Goal: Transaction & Acquisition: Purchase product/service

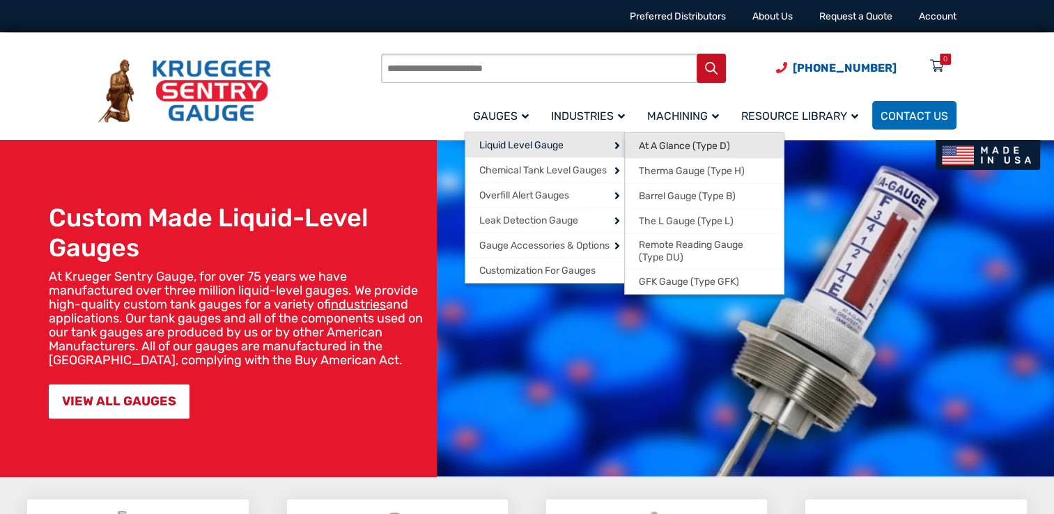
click at [649, 143] on span "At A Glance (Type D)" at bounding box center [684, 146] width 91 height 13
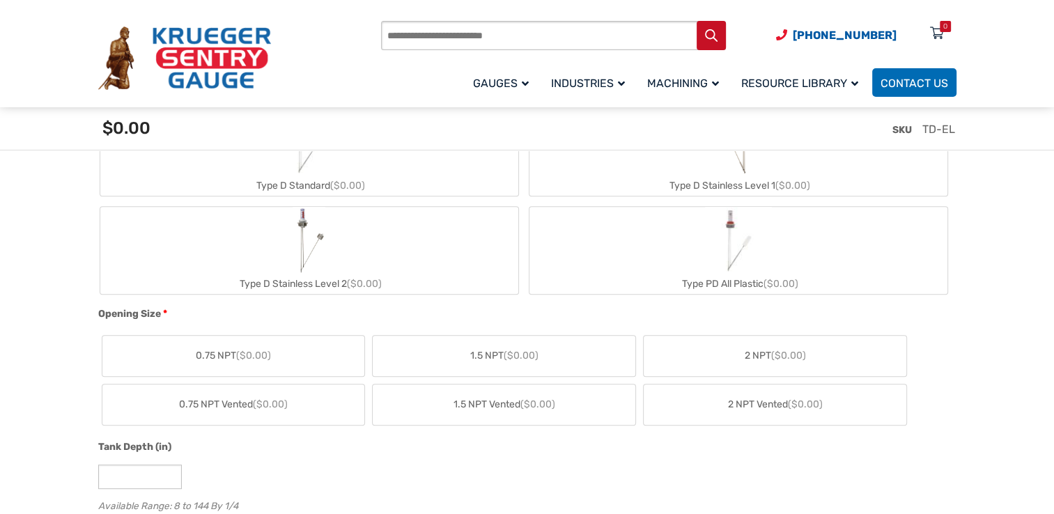
scroll to position [627, 0]
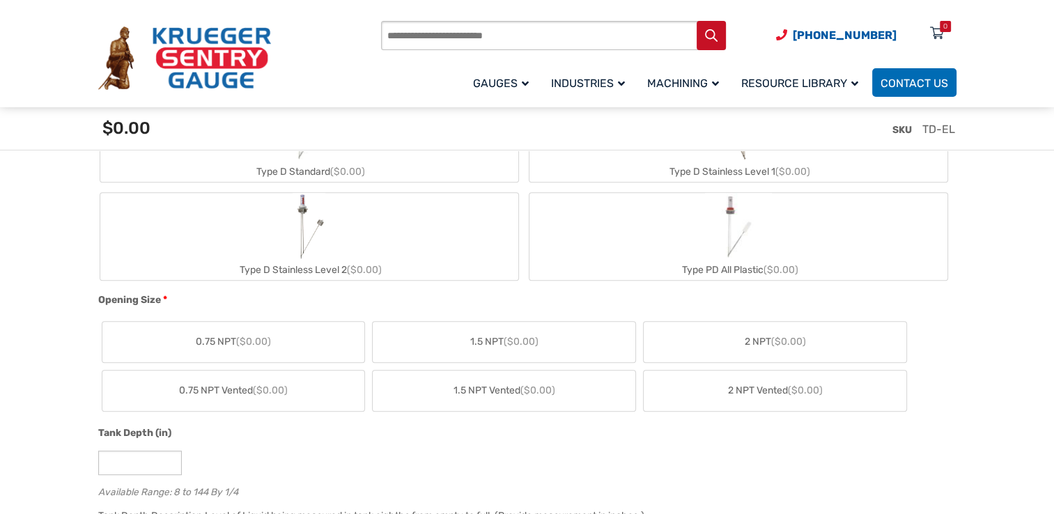
click at [688, 348] on label "2 NPT ($0.00)" at bounding box center [775, 342] width 263 height 40
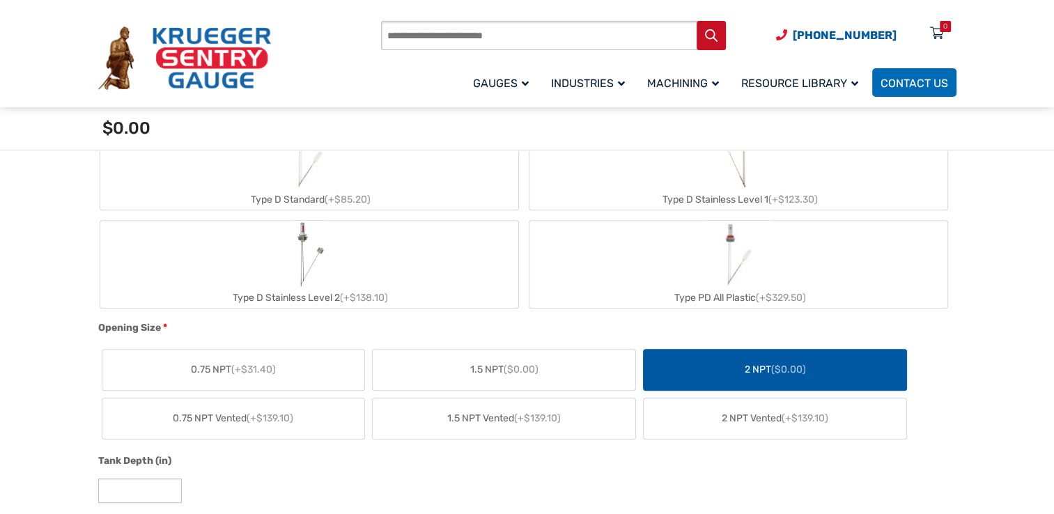
scroll to position [488, 0]
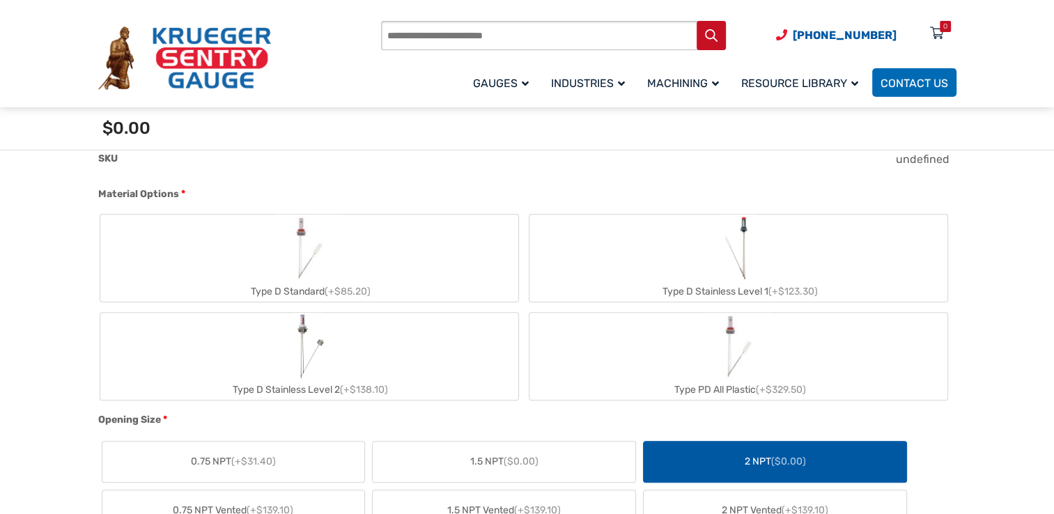
click at [412, 36] on input "Products search" at bounding box center [553, 35] width 345 height 29
type input "******"
click at [697, 21] on button "Search" at bounding box center [711, 35] width 29 height 29
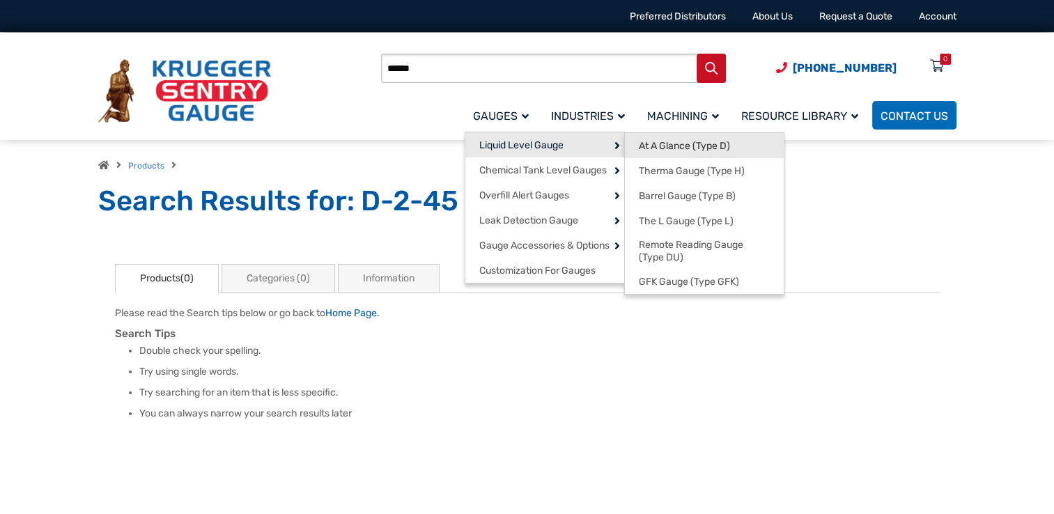
click at [655, 144] on span "At A Glance (Type D)" at bounding box center [684, 146] width 91 height 13
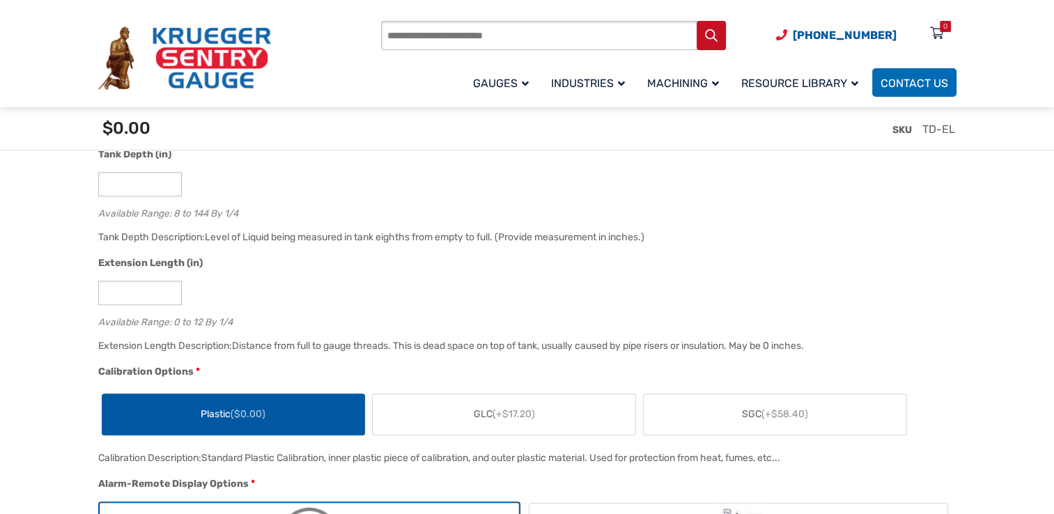
scroll to position [836, 0]
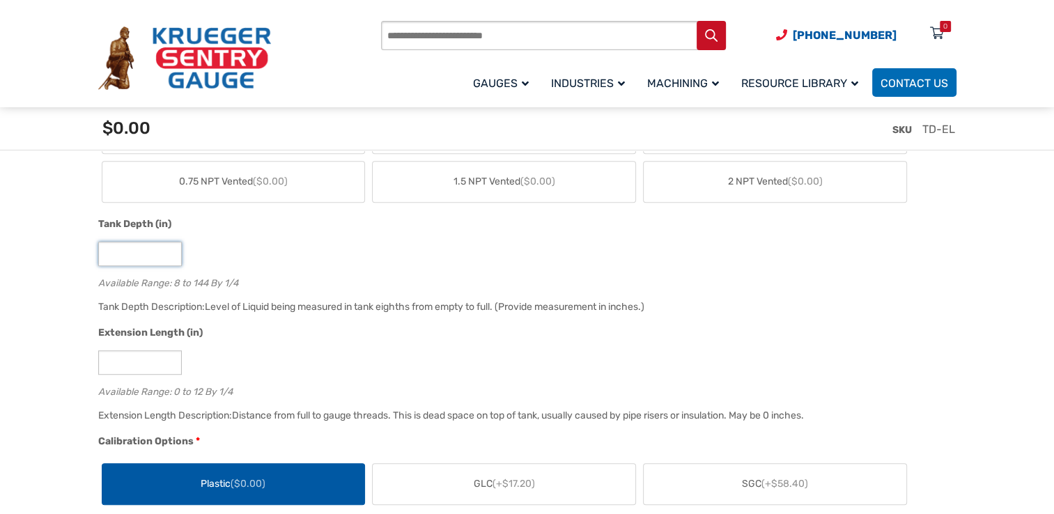
drag, startPoint x: 128, startPoint y: 254, endPoint x: 121, endPoint y: 256, distance: 7.8
click at [121, 256] on input "*" at bounding box center [140, 254] width 84 height 24
type input "**"
click at [297, 245] on div "**" at bounding box center [523, 254] width 851 height 24
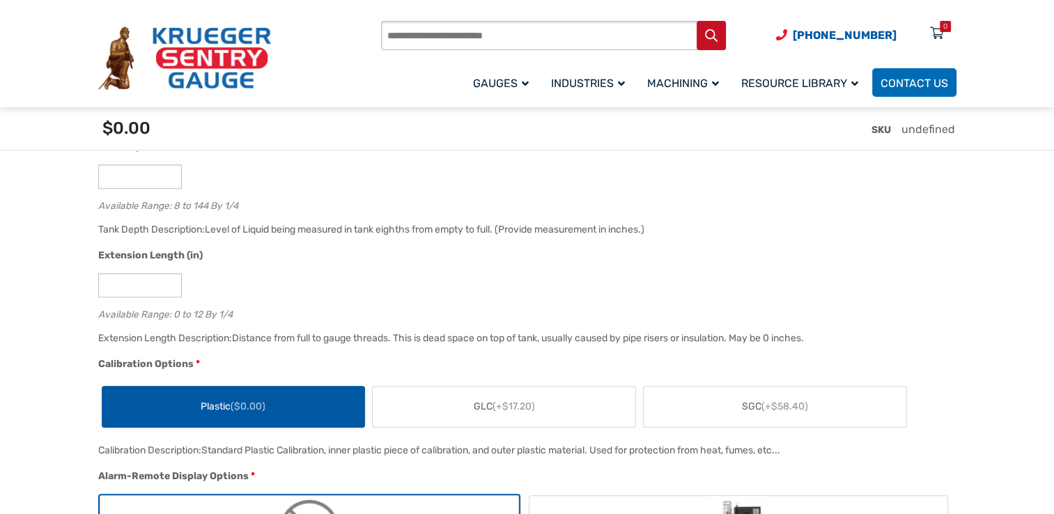
scroll to position [975, 0]
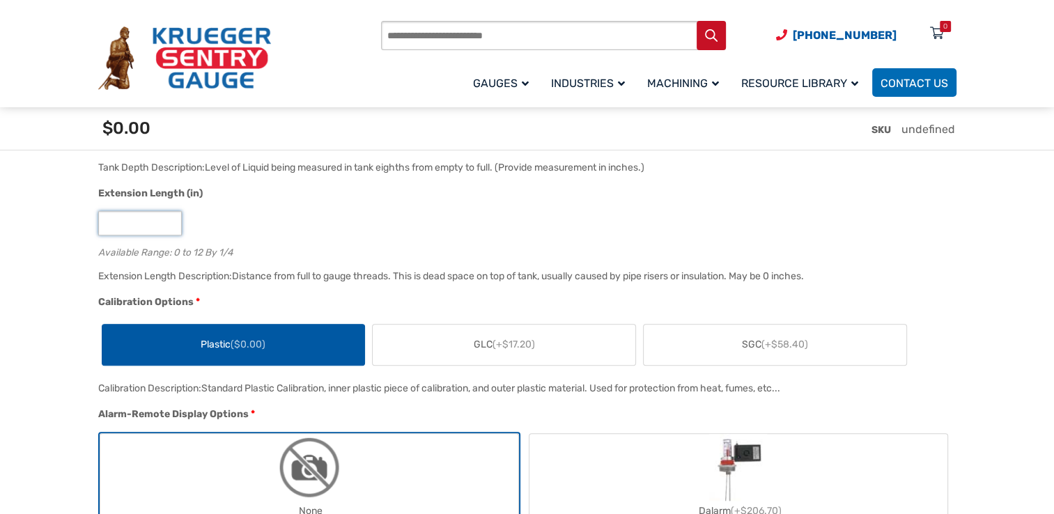
click at [124, 228] on input "*" at bounding box center [140, 223] width 84 height 24
click at [170, 219] on input "*" at bounding box center [140, 223] width 84 height 24
type input "*"
click at [338, 237] on div "Extension Length (in) * Available Range: 0 to 12 By 1/4" at bounding box center [524, 227] width 858 height 82
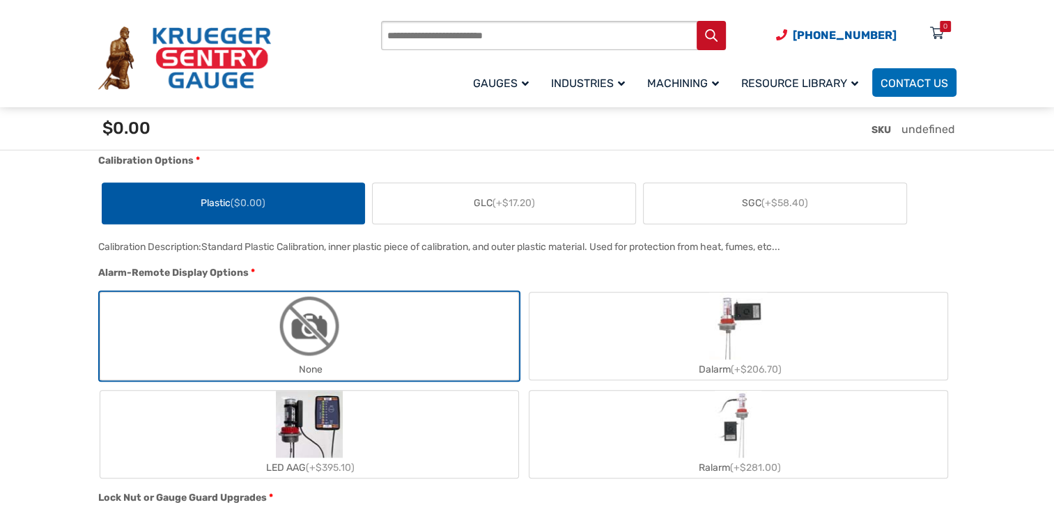
scroll to position [1115, 0]
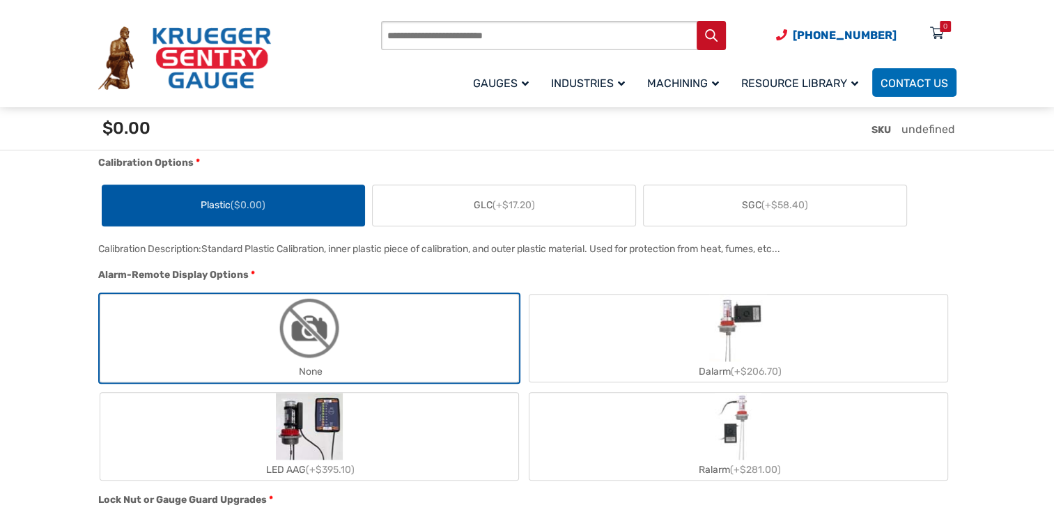
click at [286, 215] on label "Plastic ($0.00)" at bounding box center [233, 205] width 263 height 40
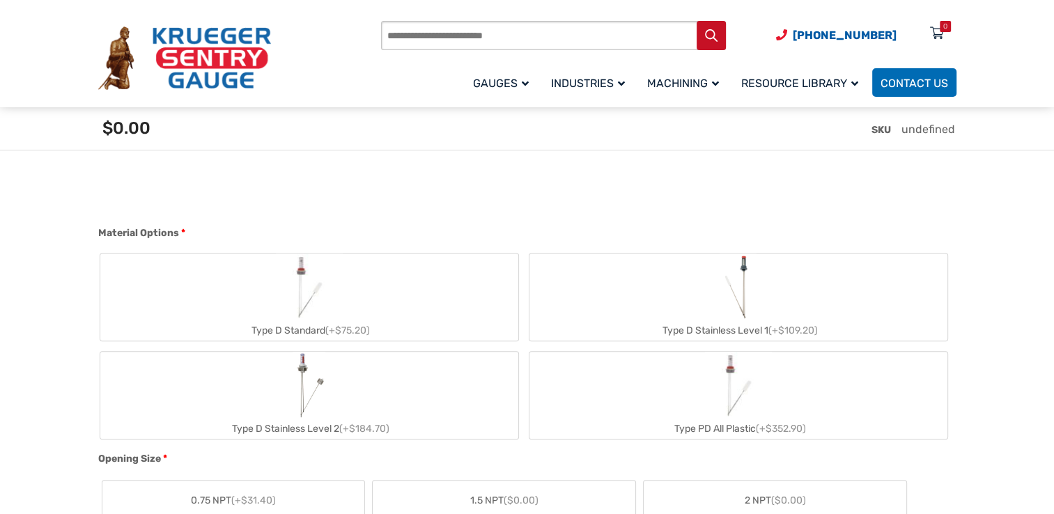
scroll to position [418, 0]
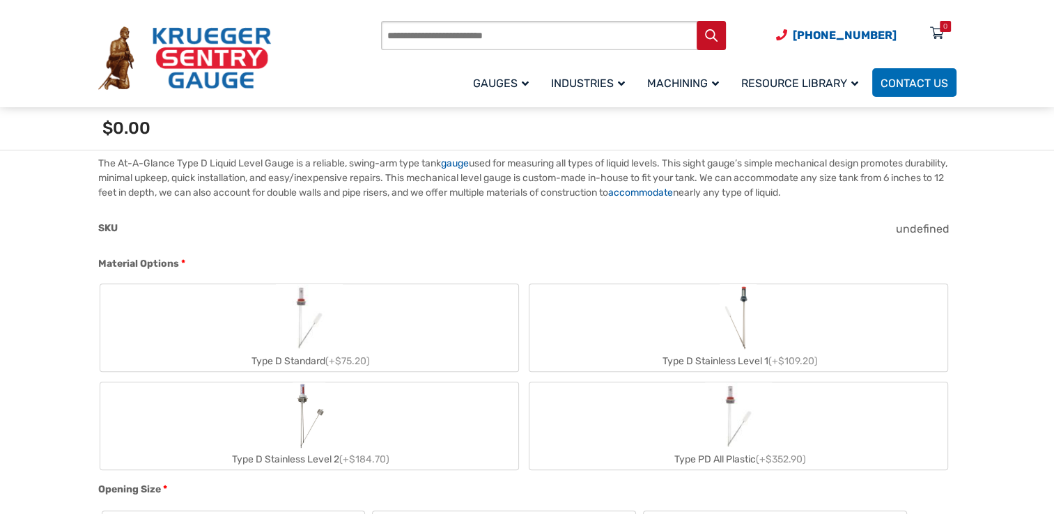
drag, startPoint x: 419, startPoint y: 34, endPoint x: 407, endPoint y: 20, distance: 18.3
click at [416, 31] on input "Products search" at bounding box center [553, 35] width 345 height 29
type input "**********"
click at [699, 38] on button "Search" at bounding box center [711, 35] width 29 height 29
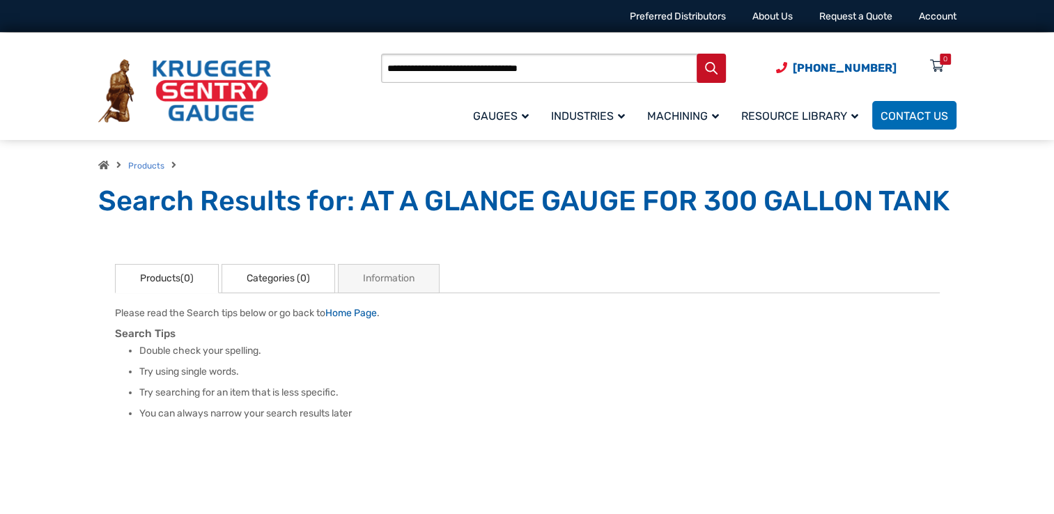
click at [300, 280] on link "Categories (0)" at bounding box center [279, 278] width 114 height 29
click at [362, 279] on link "Information" at bounding box center [389, 278] width 102 height 29
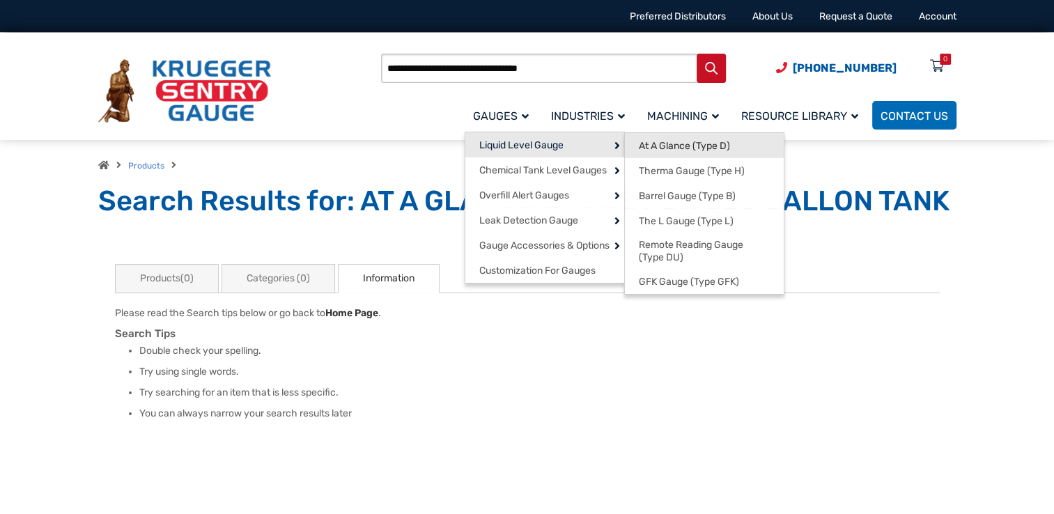
click at [641, 143] on span "At A Glance (Type D)" at bounding box center [684, 146] width 91 height 13
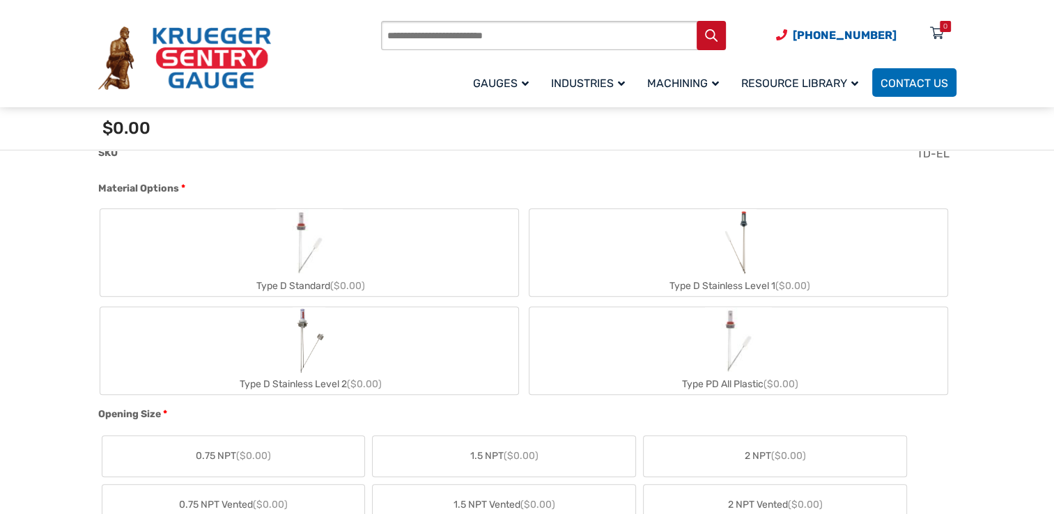
scroll to position [488, 0]
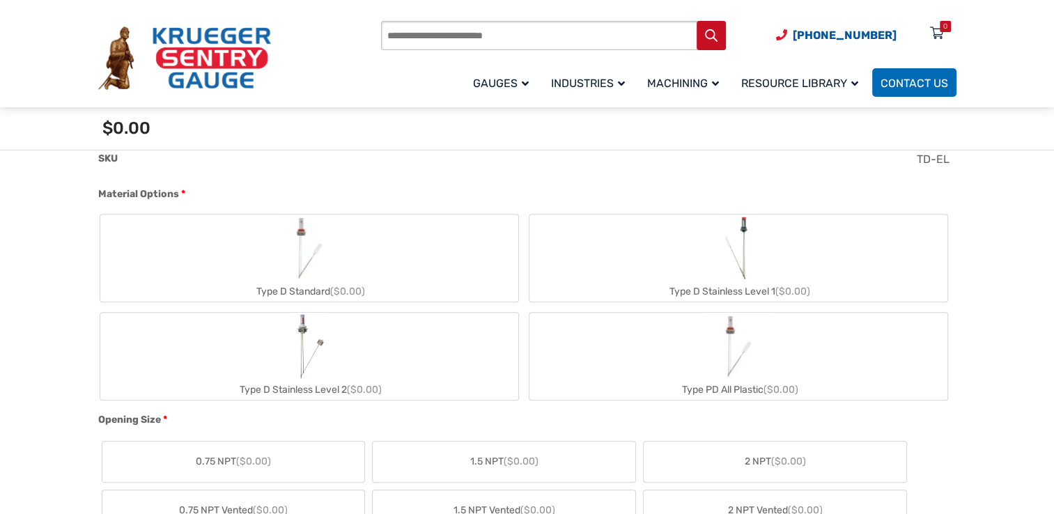
click at [568, 256] on label "Type D Stainless Level 1 ($0.00)" at bounding box center [738, 258] width 418 height 87
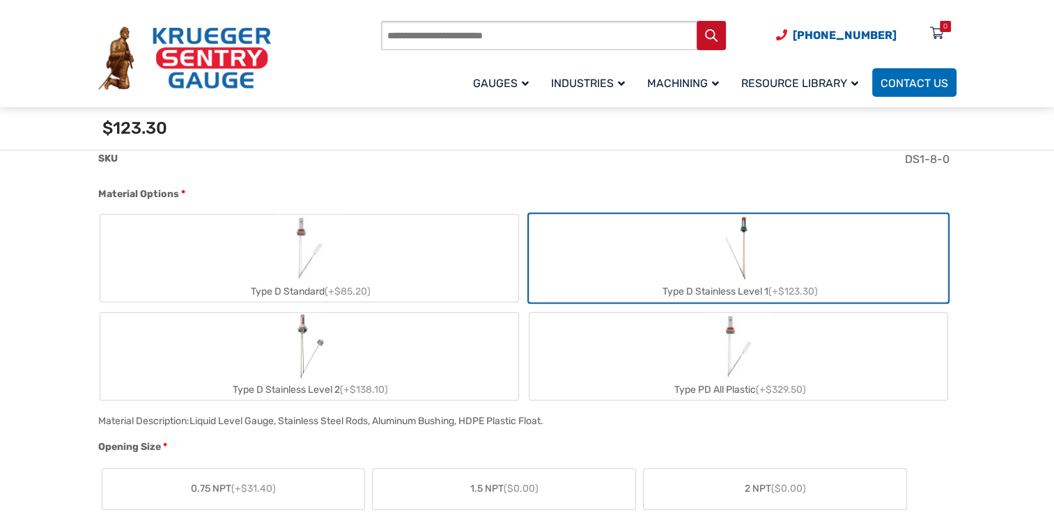
drag, startPoint x: 329, startPoint y: 268, endPoint x: 350, endPoint y: 267, distance: 21.6
click at [330, 268] on img "Type D Standard" at bounding box center [309, 248] width 67 height 67
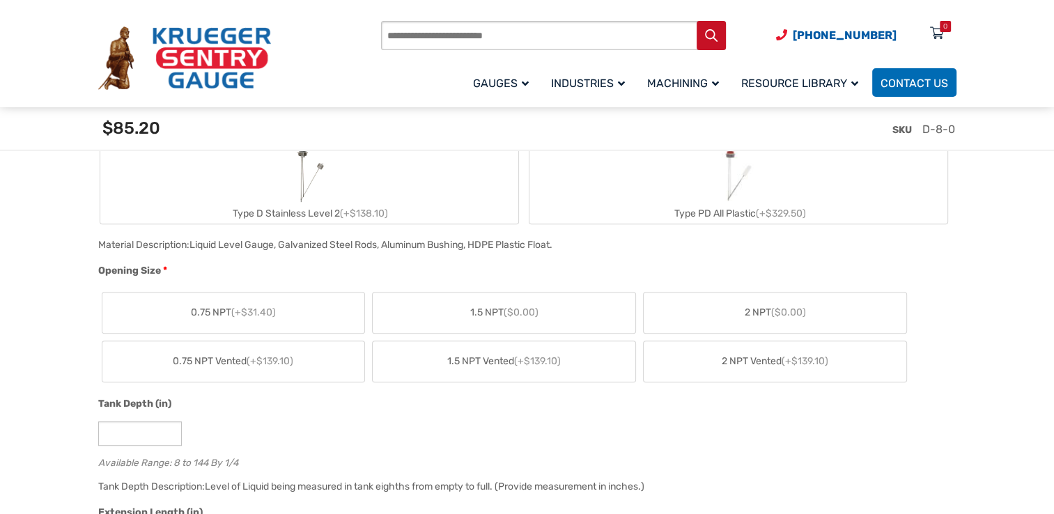
scroll to position [697, 0]
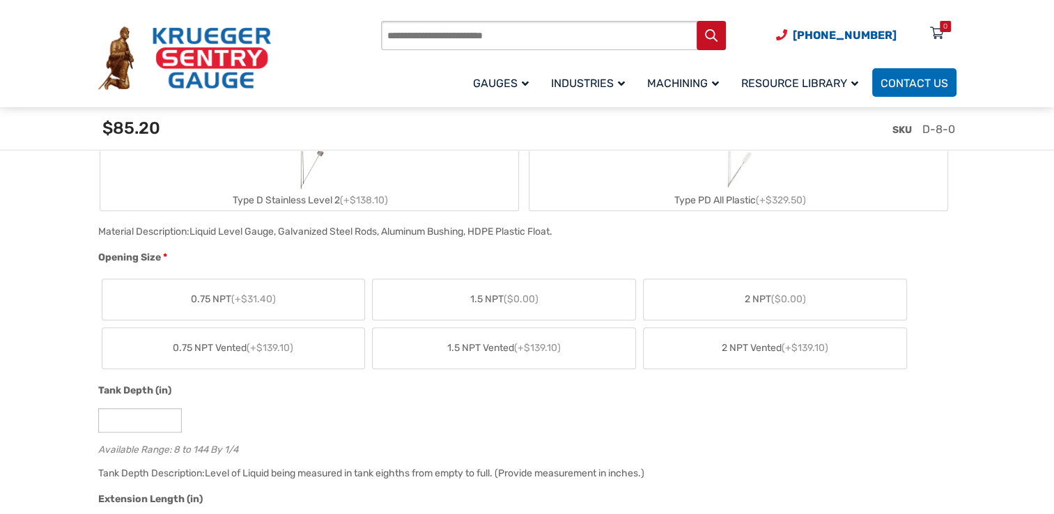
click at [696, 297] on label "2 NPT ($0.00)" at bounding box center [775, 299] width 263 height 40
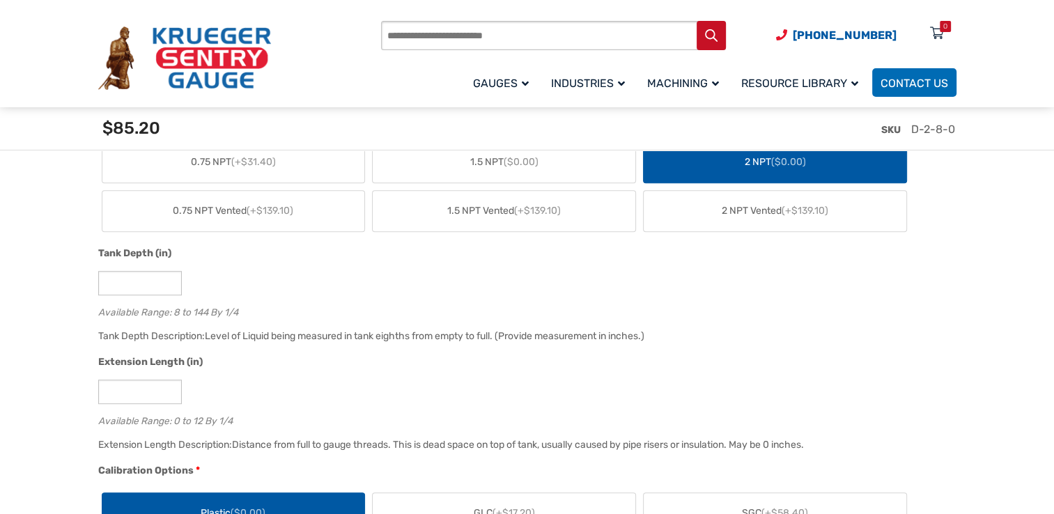
scroll to position [836, 0]
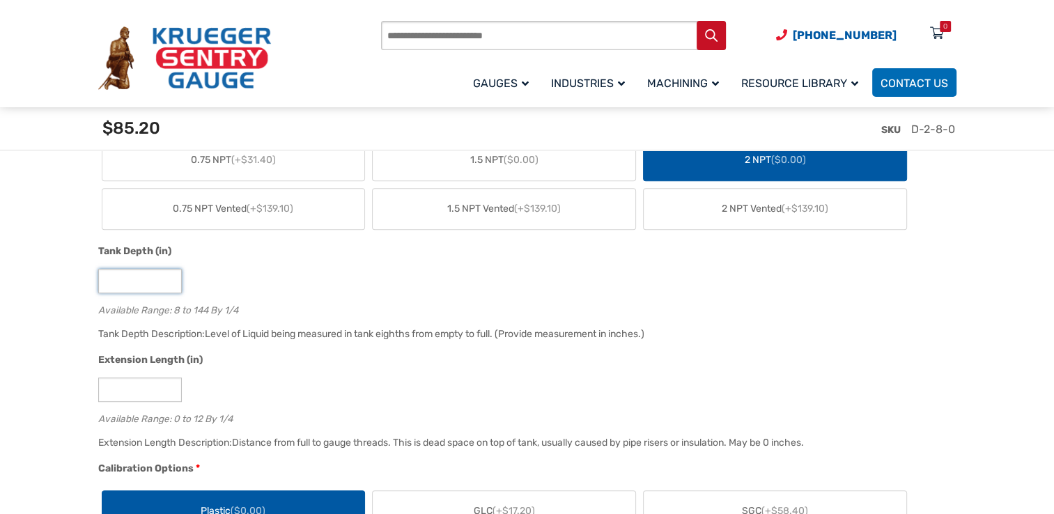
drag, startPoint x: 114, startPoint y: 285, endPoint x: 70, endPoint y: 285, distance: 43.9
type input "**"
drag, startPoint x: 111, startPoint y: 391, endPoint x: 87, endPoint y: 391, distance: 24.4
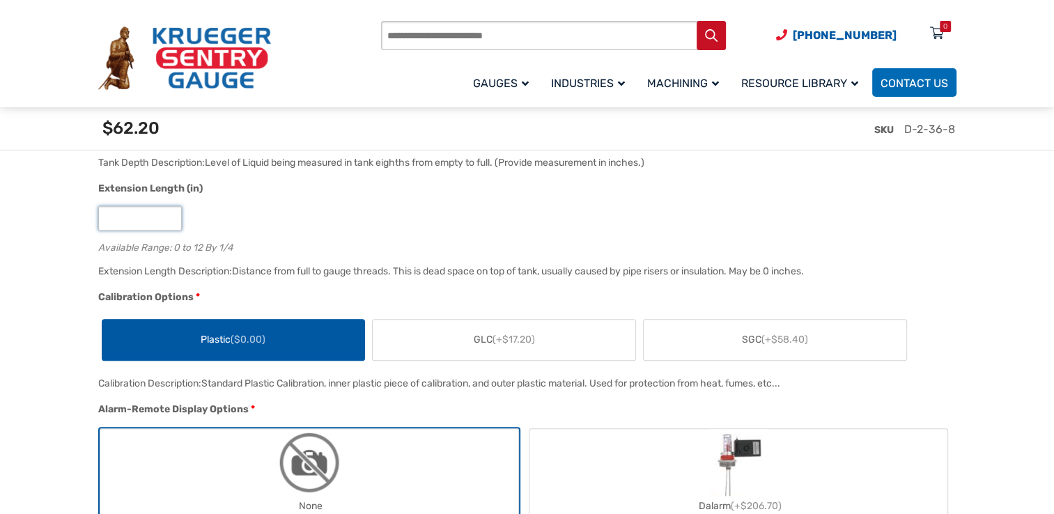
scroll to position [1045, 0]
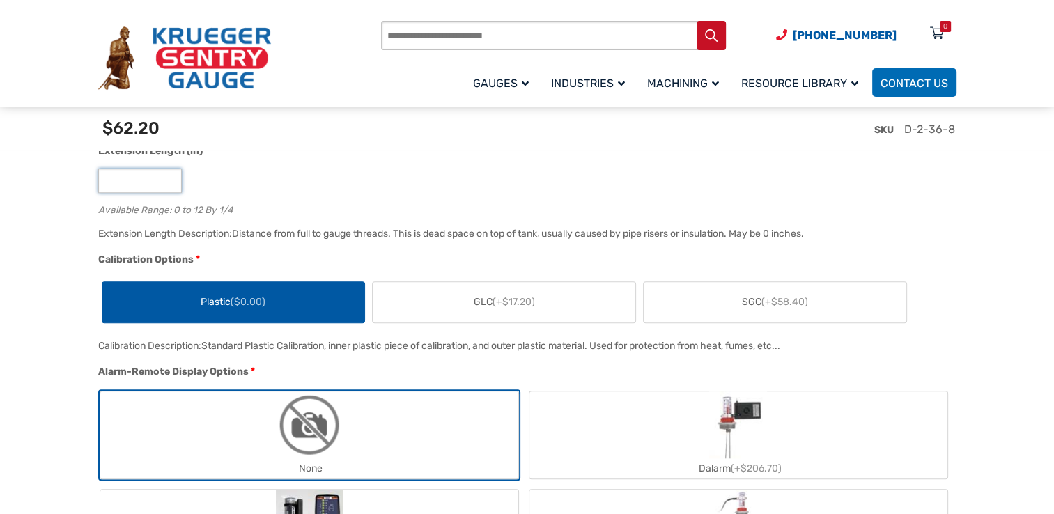
type input "*"
click at [244, 309] on span "Plastic ($0.00)" at bounding box center [233, 302] width 65 height 15
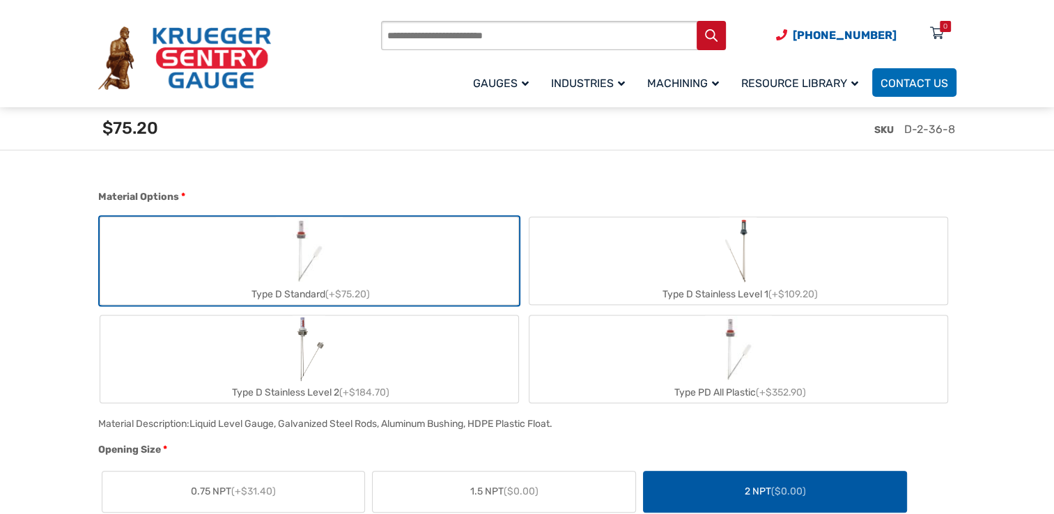
scroll to position [0, 0]
